Goal: Book appointment/travel/reservation

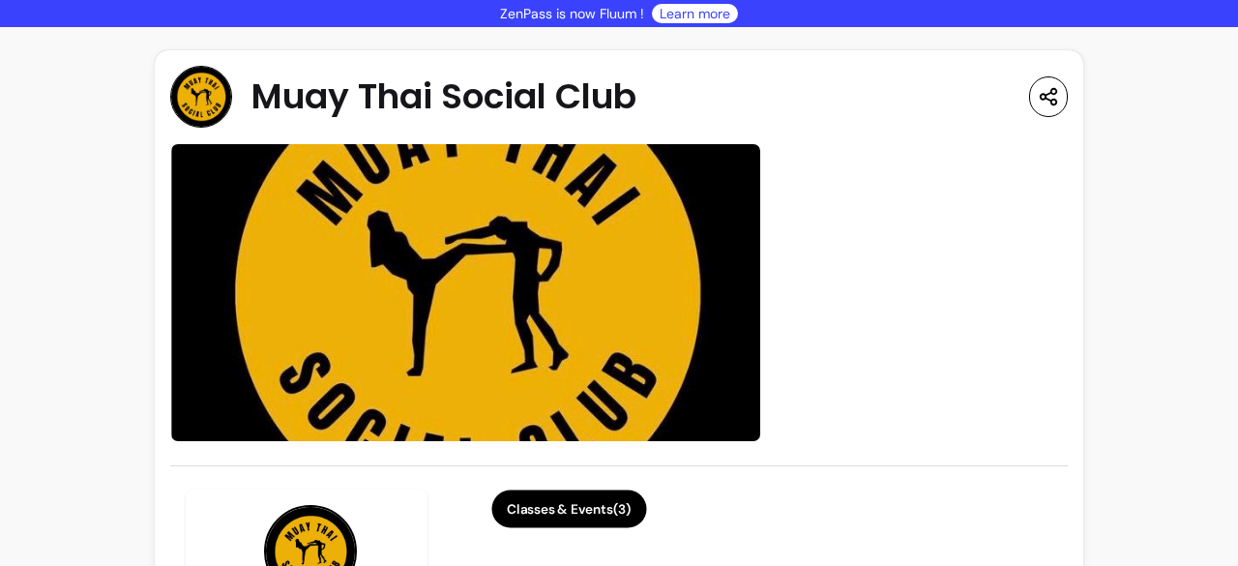
click at [531, 505] on button "Classes & Events ( 3 )" at bounding box center [568, 509] width 155 height 38
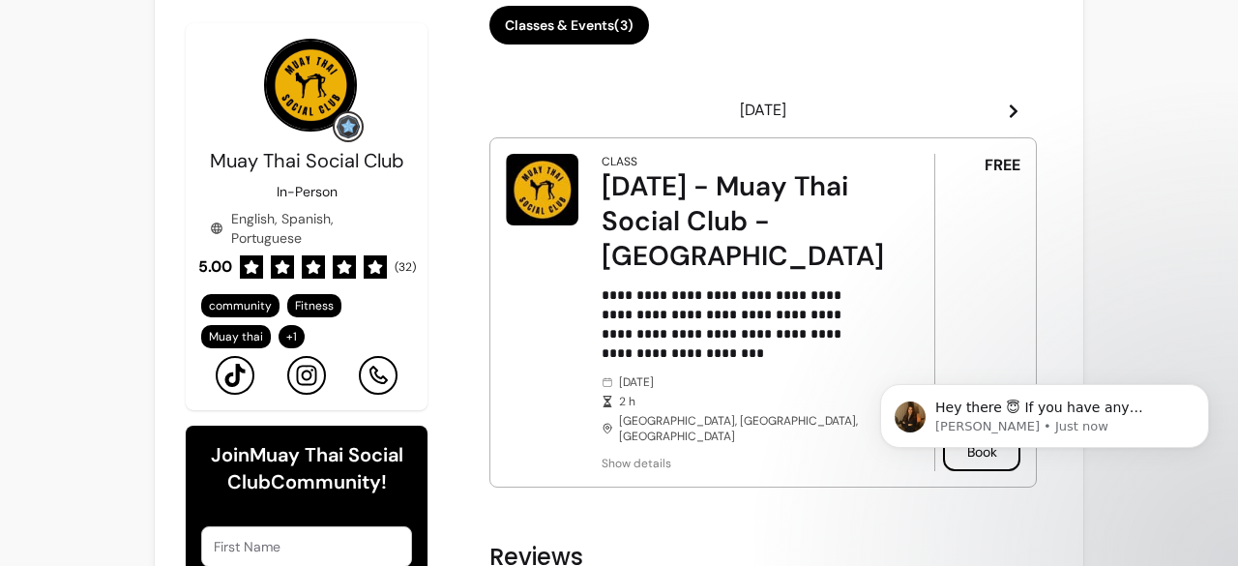
click at [956, 486] on body "Hey there 😇 If you have any question about what you can do with Fluum, I'm here…" at bounding box center [1044, 449] width 371 height 197
click at [1010, 101] on header "[DATE]" at bounding box center [762, 110] width 547 height 39
click at [1006, 105] on icon at bounding box center [1013, 110] width 15 height 15
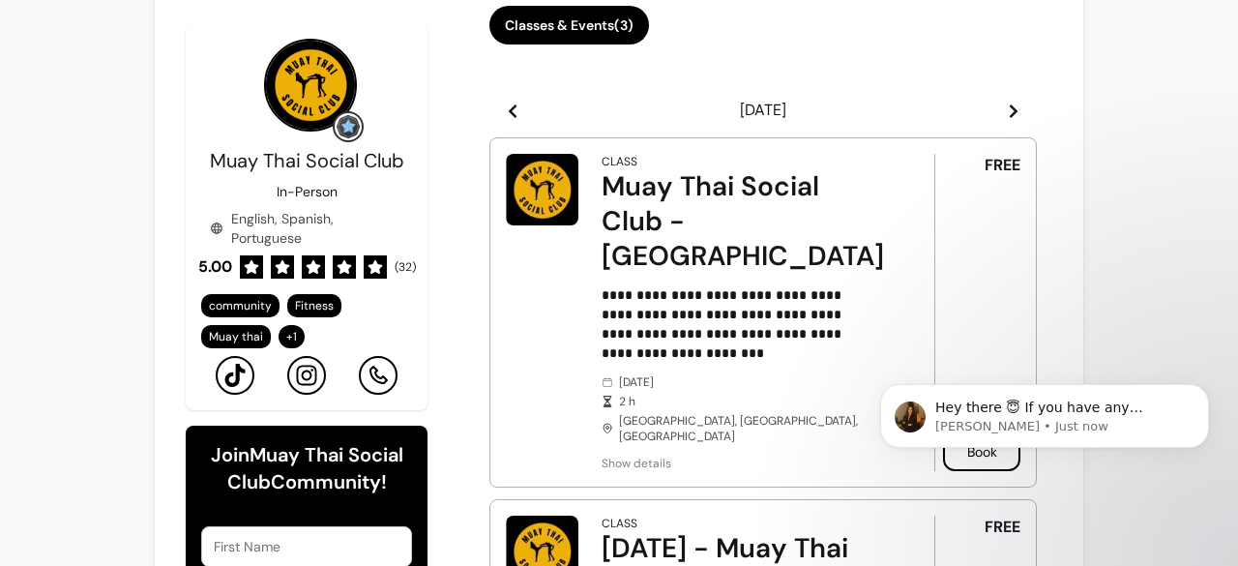
click at [1006, 105] on icon at bounding box center [1013, 110] width 15 height 15
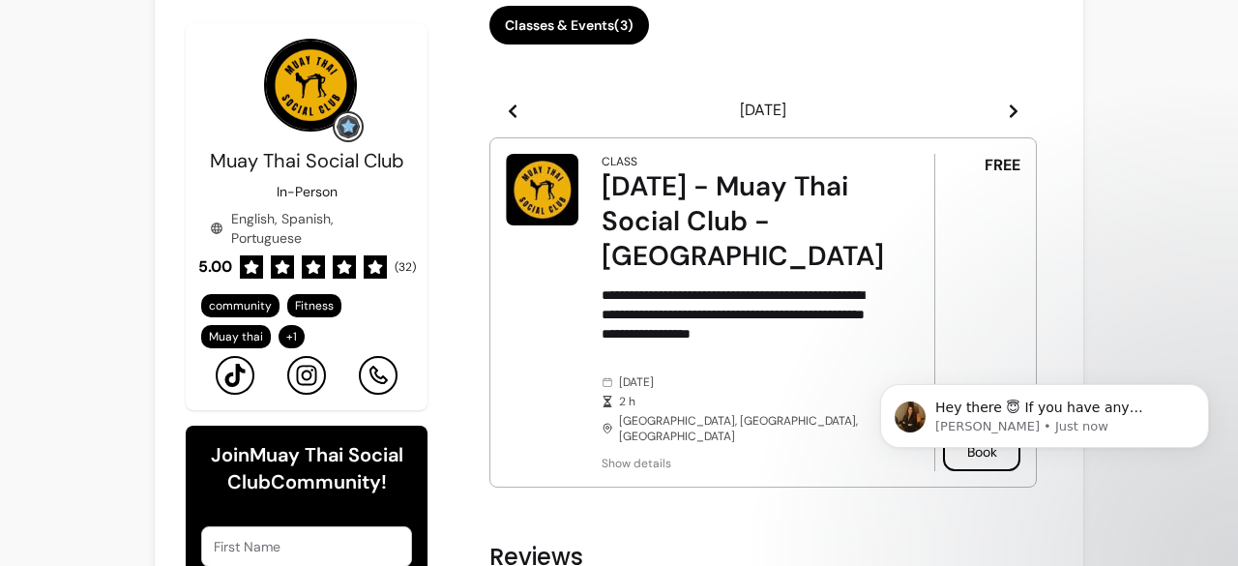
click at [514, 111] on icon at bounding box center [512, 110] width 15 height 15
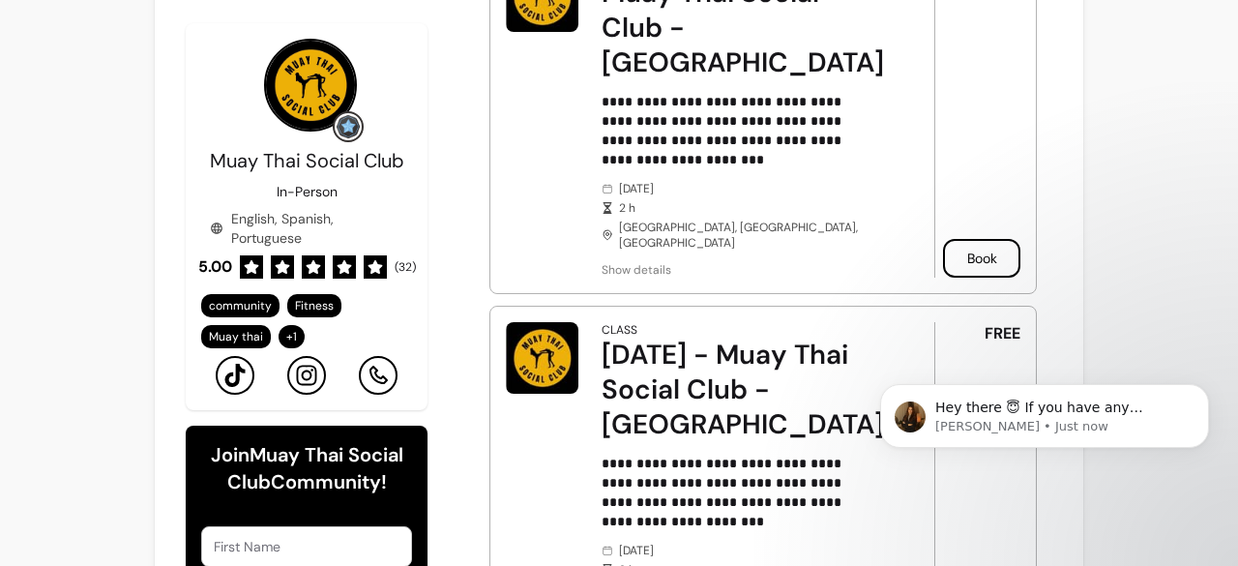
scroll to position [580, 0]
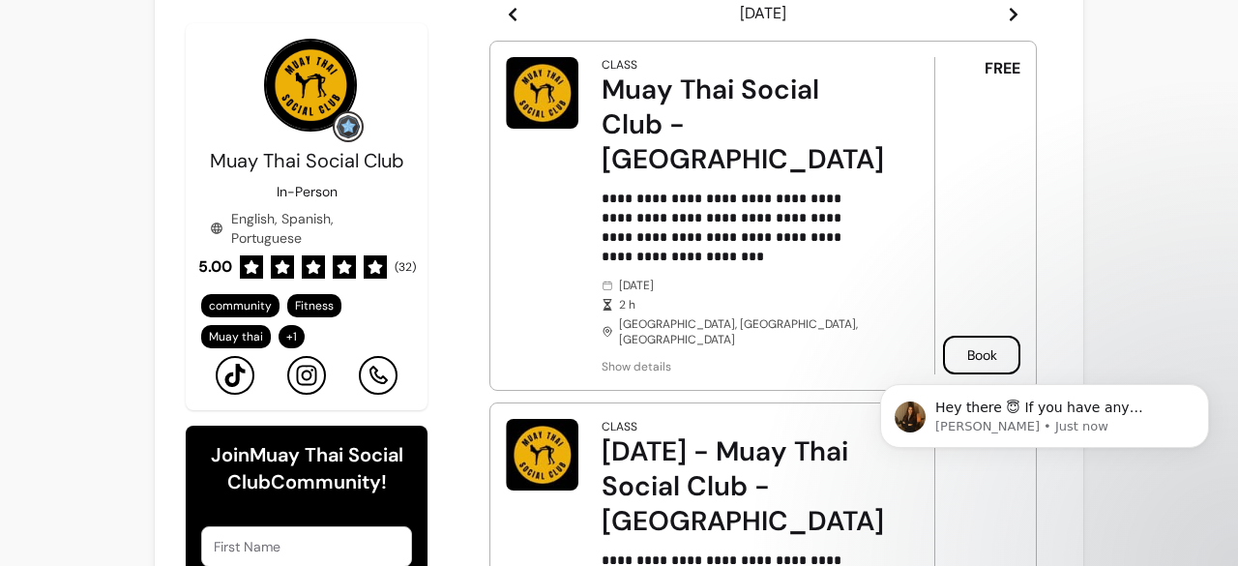
click at [1006, 10] on icon at bounding box center [1013, 14] width 15 height 15
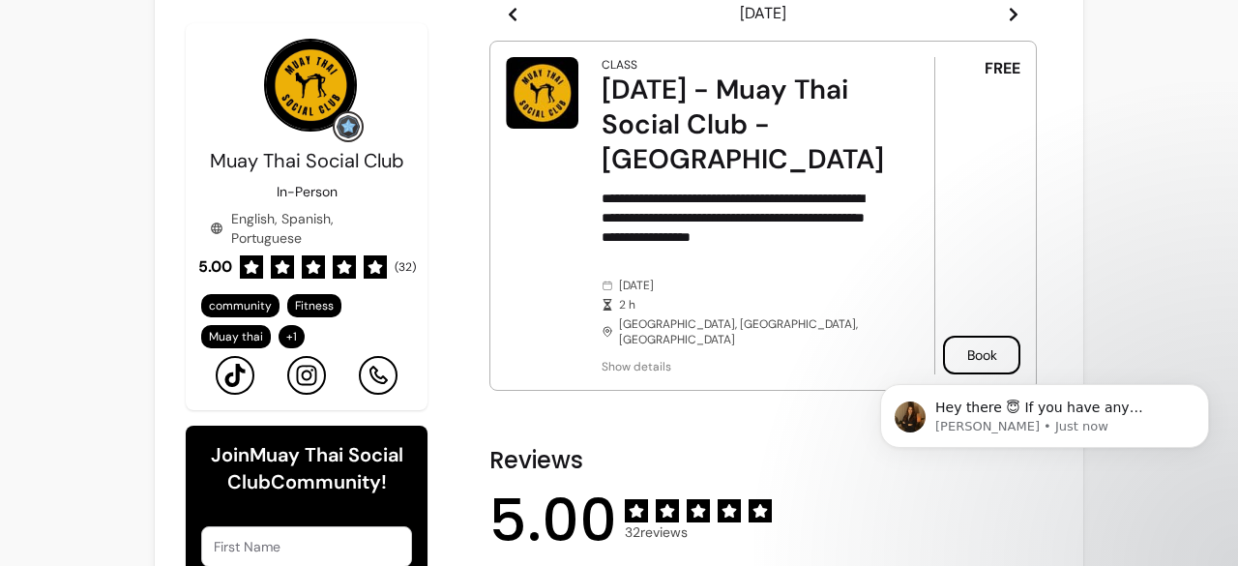
click at [1006, 10] on icon at bounding box center [1013, 14] width 15 height 15
